Goal: Task Accomplishment & Management: Complete application form

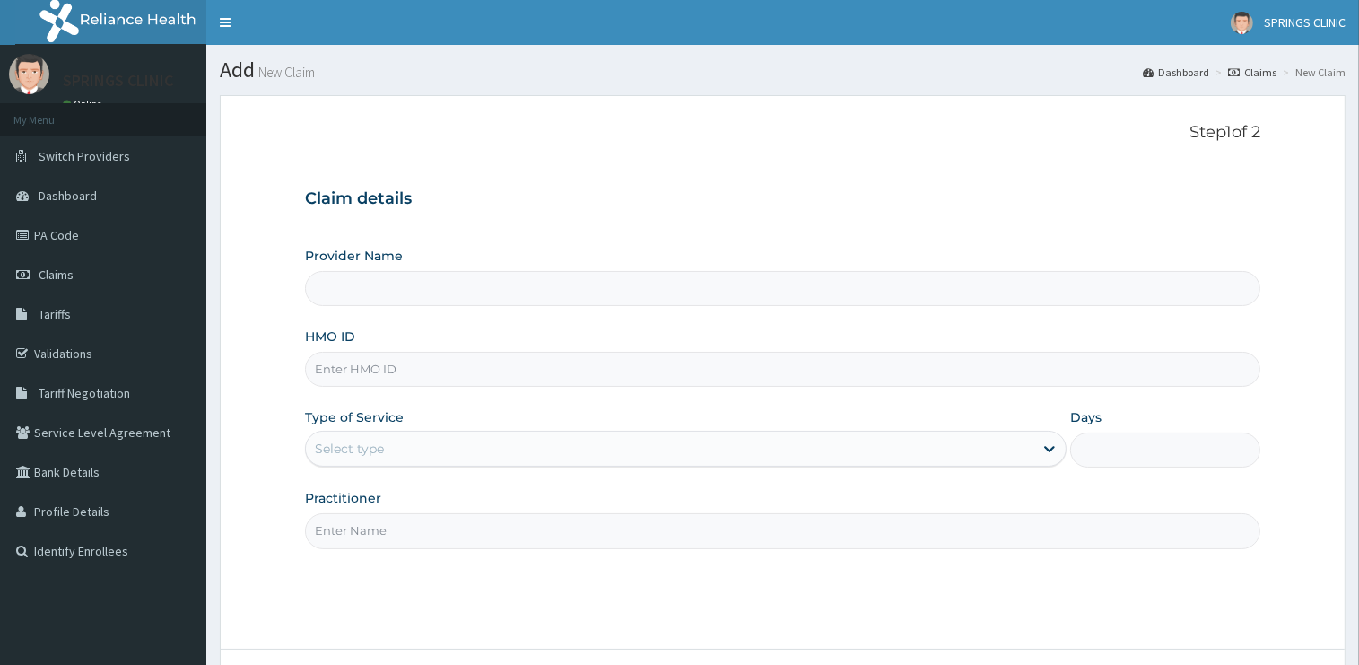
type input "Springs Clinic"
click at [349, 382] on input "HMO ID" at bounding box center [782, 369] width 955 height 35
type input "SKN/10191/A"
click at [361, 449] on div "Select type" at bounding box center [349, 448] width 69 height 18
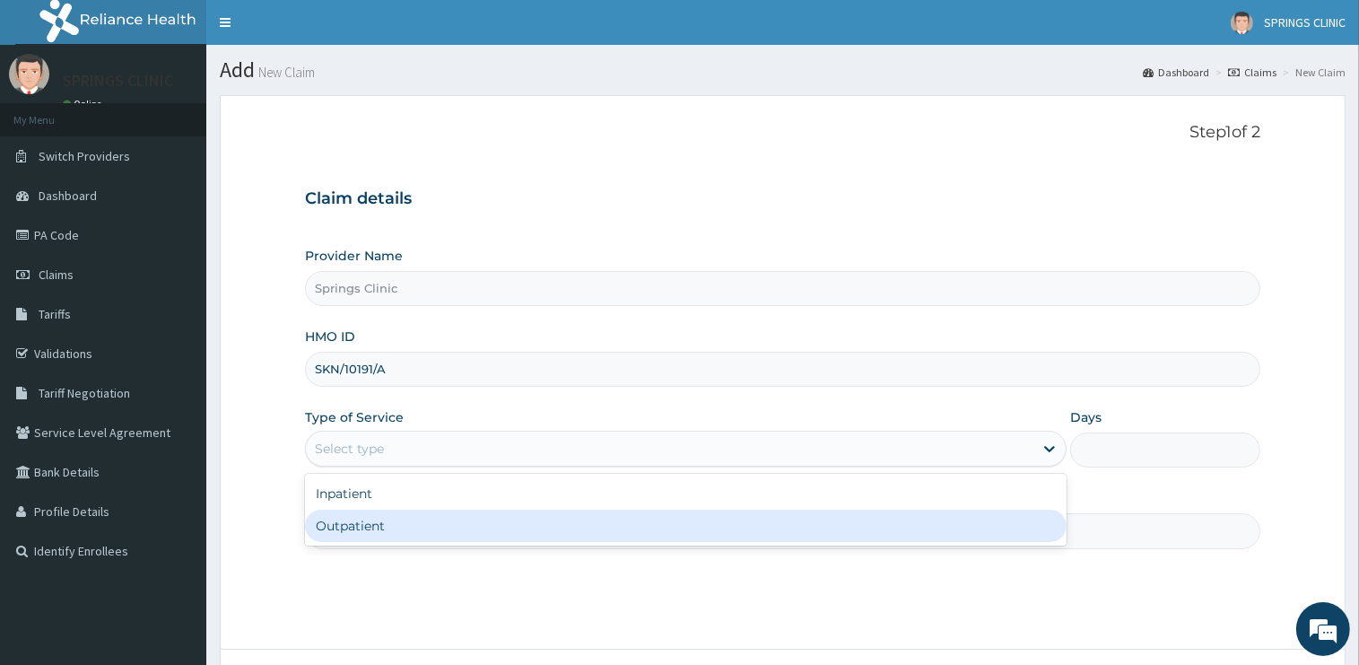
click at [357, 518] on div "Outpatient" at bounding box center [685, 525] width 761 height 32
type input "1"
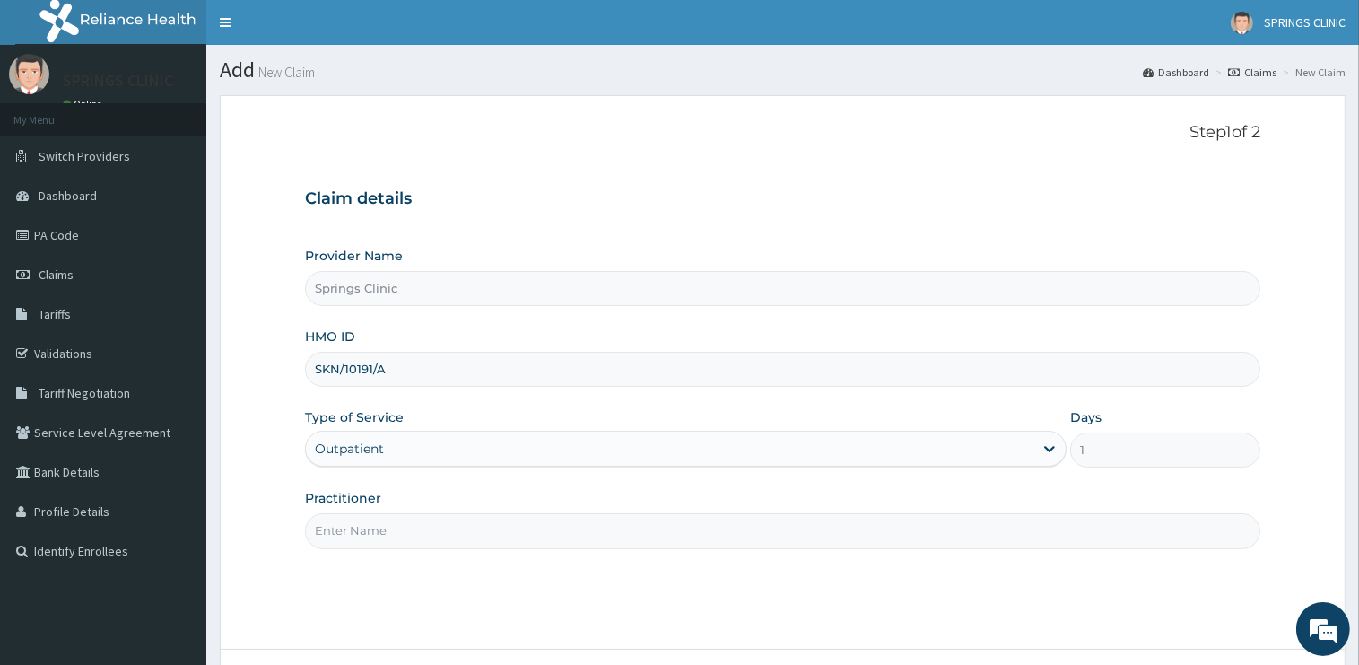
click at [355, 522] on input "Practitioner" at bounding box center [782, 530] width 955 height 35
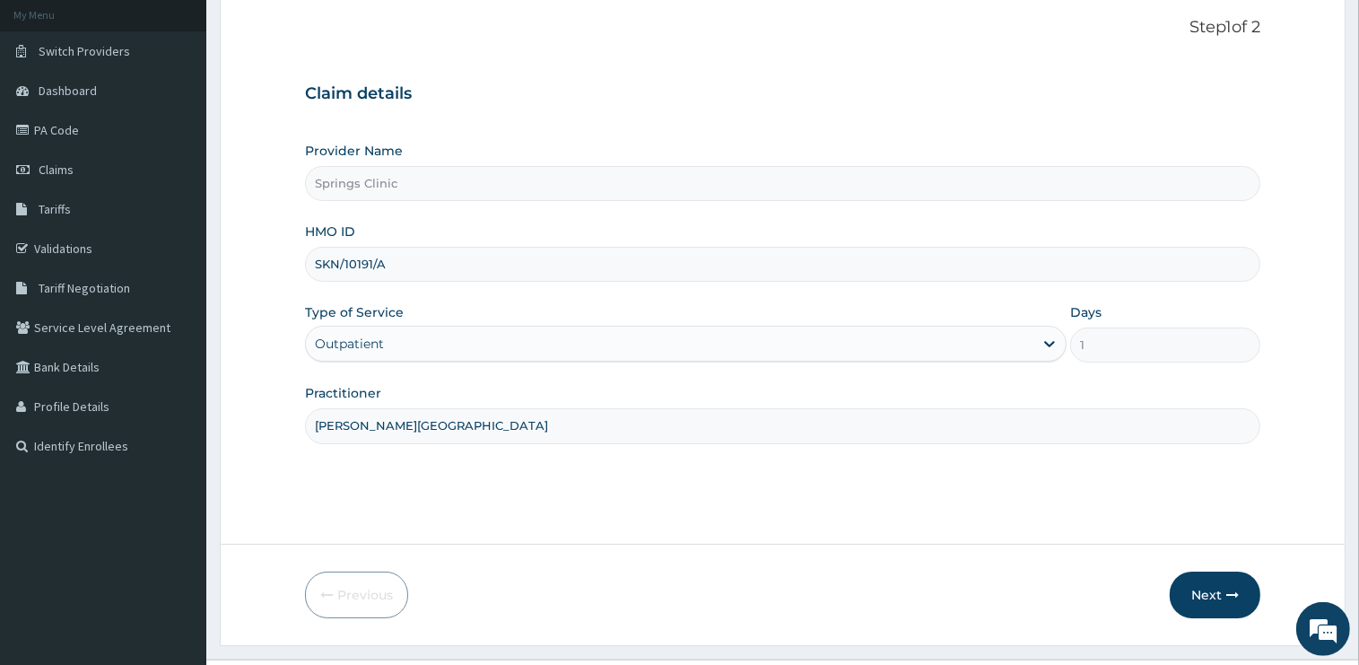
scroll to position [144, 0]
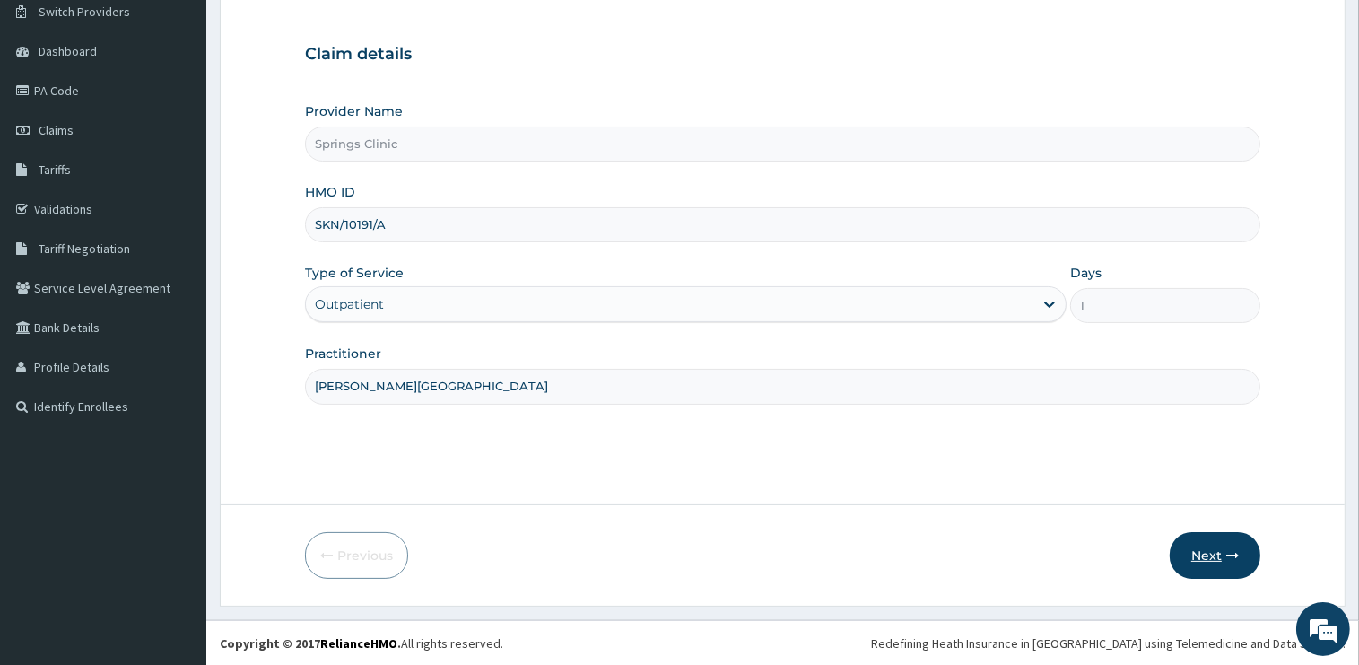
type input "DR BEN KUBA"
click at [1221, 552] on button "Next" at bounding box center [1214, 555] width 91 height 47
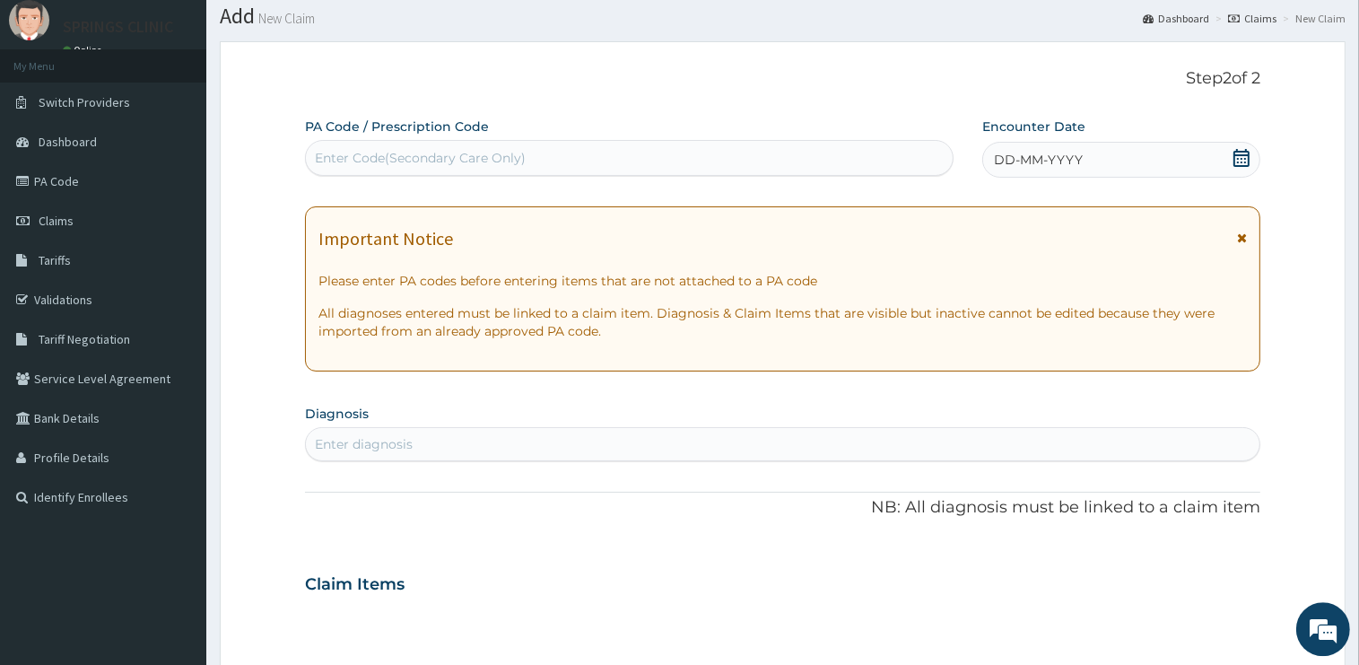
scroll to position [50, 0]
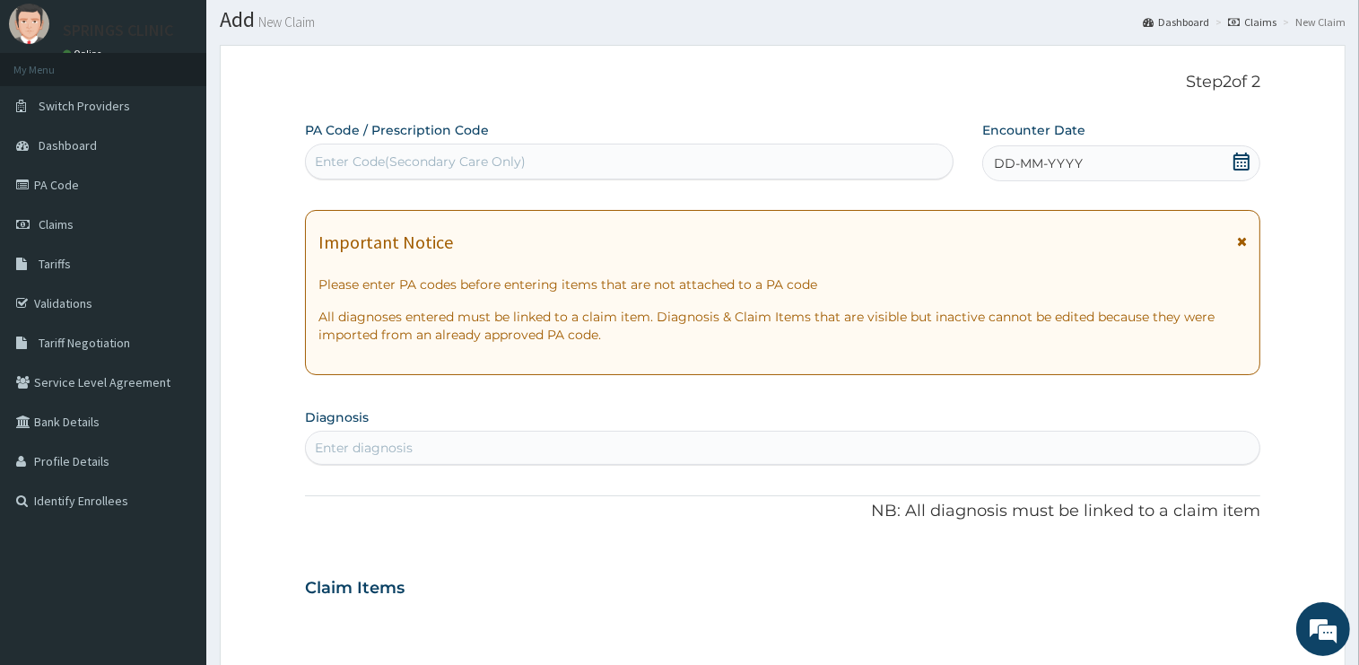
click at [351, 170] on div "Enter Code(Secondary Care Only)" at bounding box center [629, 161] width 647 height 29
paste input "PA/C530CE"
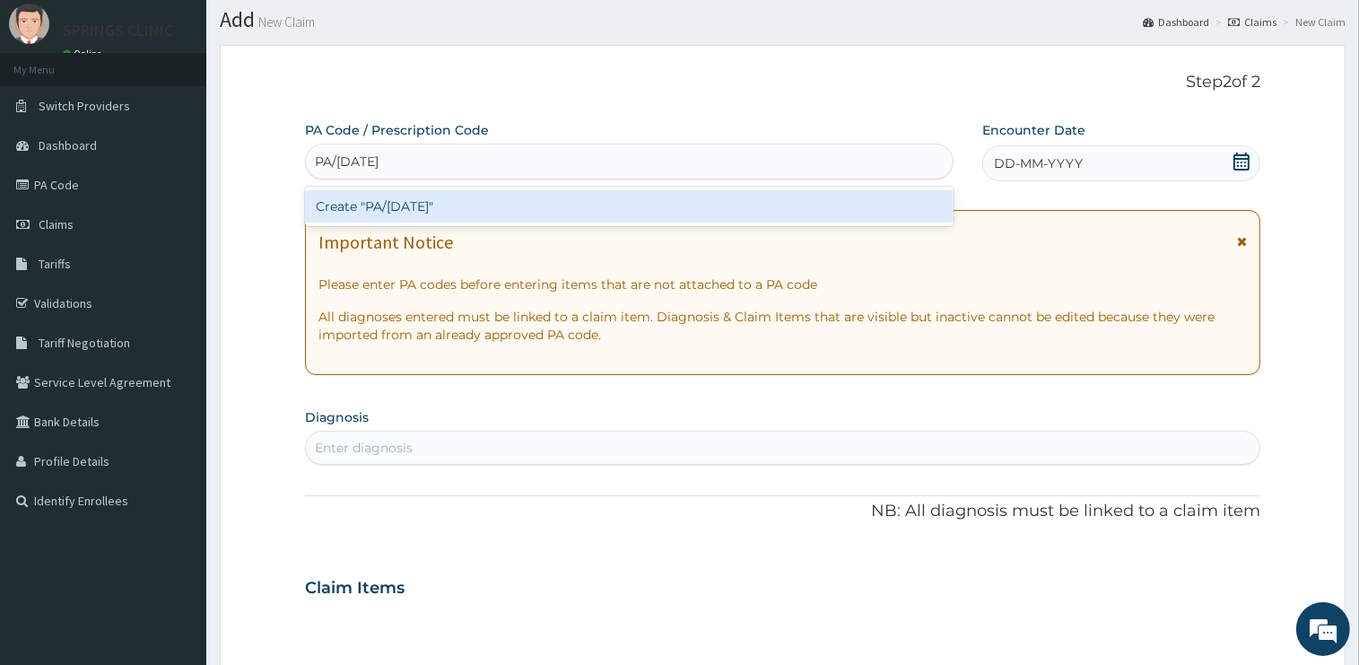
type input "PA/C530CE"
click at [413, 204] on div "Create "PA/C530CE"" at bounding box center [629, 206] width 648 height 32
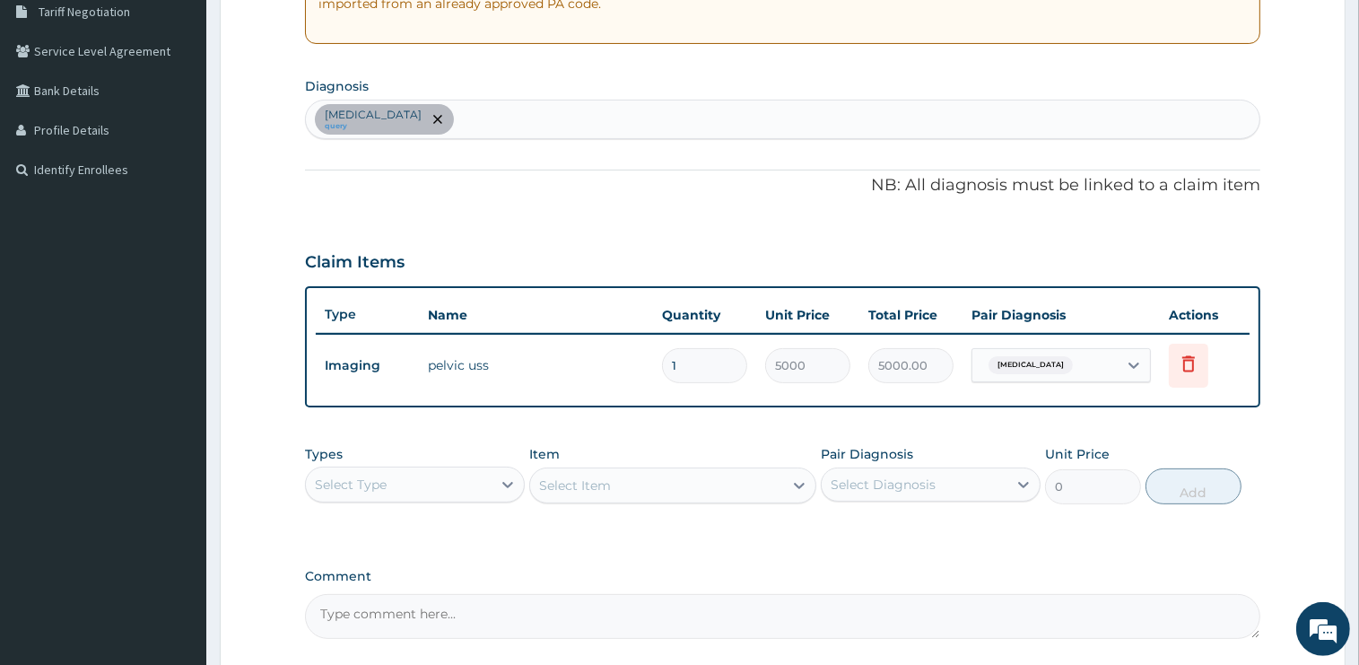
scroll to position [0, 0]
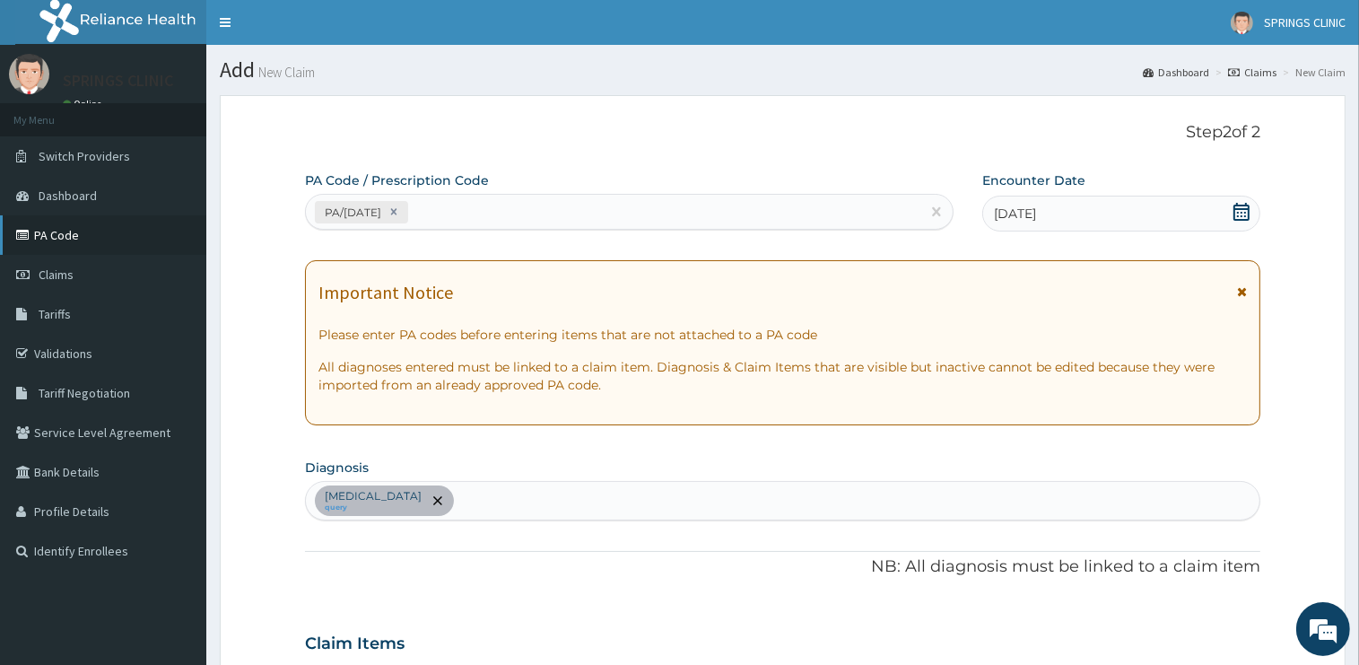
click at [59, 232] on link "PA Code" at bounding box center [103, 234] width 206 height 39
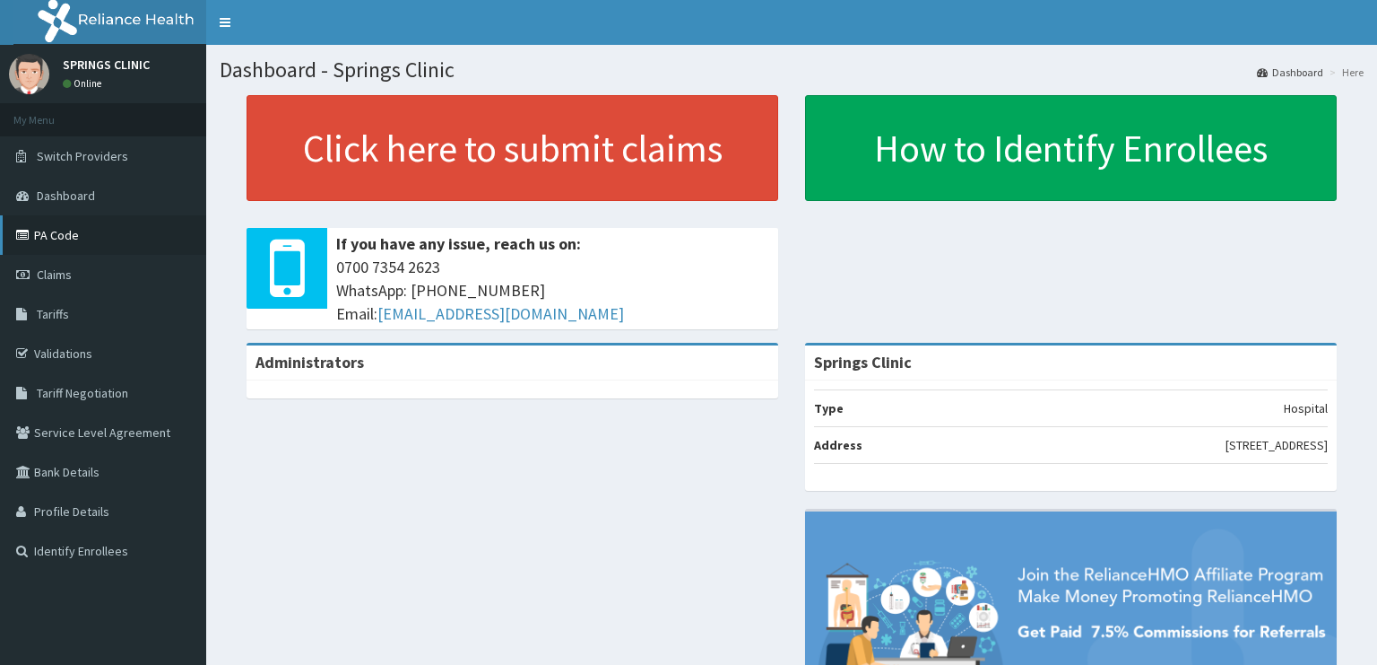
click at [67, 232] on link "PA Code" at bounding box center [103, 234] width 206 height 39
